Goal: Understand process/instructions: Learn how to perform a task or action

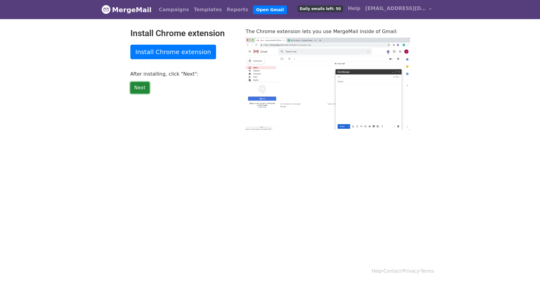
click at [141, 91] on link "Next" at bounding box center [139, 88] width 19 height 12
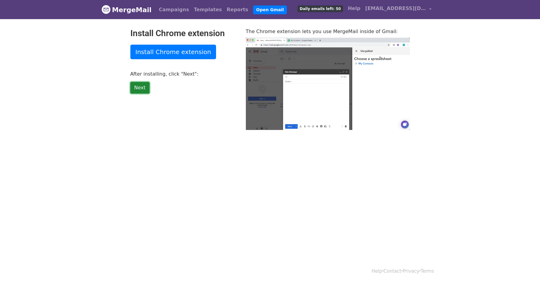
type input "20.58"
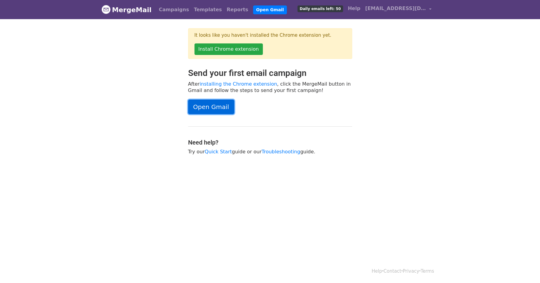
click at [212, 111] on link "Open Gmail" at bounding box center [211, 107] width 46 height 15
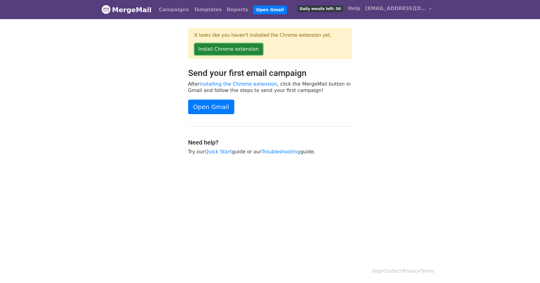
click at [245, 49] on link "Install Chrome extension" at bounding box center [229, 49] width 68 height 12
click at [348, 93] on div "Send your first email campaign After installing the Chrome extension , click th…" at bounding box center [270, 114] width 173 height 93
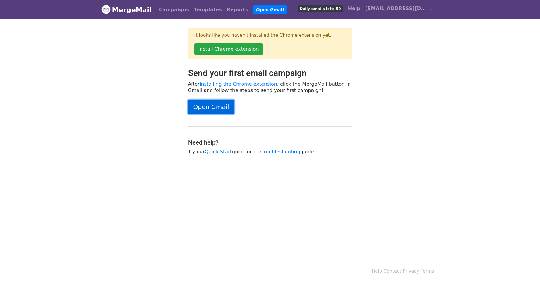
click at [211, 110] on link "Open Gmail" at bounding box center [211, 107] width 46 height 15
